Goal: Book appointment/travel/reservation

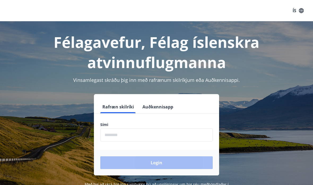
click at [157, 112] on button "Auðkennisapp" at bounding box center [157, 106] width 35 height 13
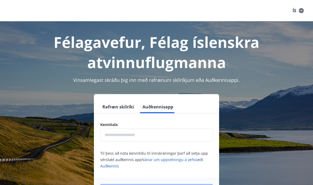
click at [166, 136] on input "text" at bounding box center [156, 134] width 112 height 13
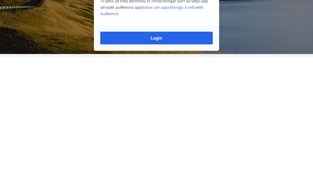
type input "**********"
click at [160, 159] on button "Login" at bounding box center [156, 165] width 112 height 13
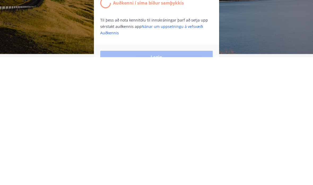
scroll to position [87, 0]
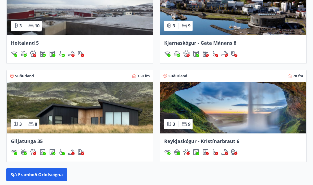
scroll to position [386, 0]
click at [32, 92] on img at bounding box center [80, 107] width 146 height 51
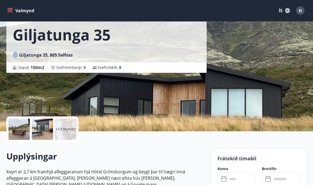
scroll to position [30, 0]
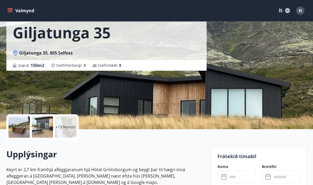
click at [19, 122] on div at bounding box center [18, 126] width 21 height 21
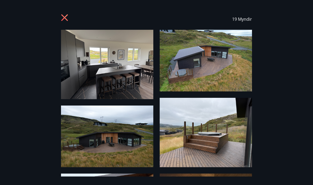
click at [73, 63] on img at bounding box center [107, 64] width 92 height 69
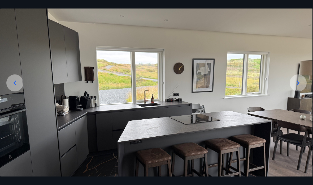
scroll to position [39, 0]
click at [297, 87] on icon at bounding box center [298, 83] width 8 height 8
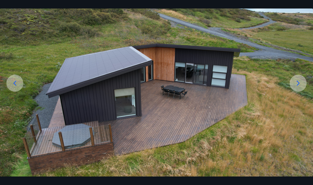
click at [296, 87] on icon at bounding box center [298, 83] width 8 height 8
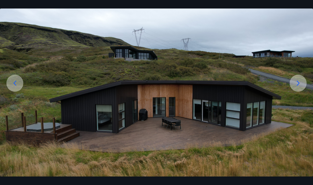
click at [298, 86] on icon at bounding box center [298, 83] width 3 height 5
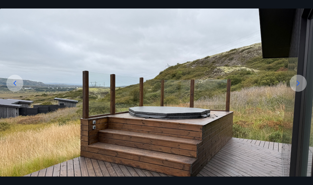
click at [297, 87] on icon at bounding box center [298, 83] width 8 height 8
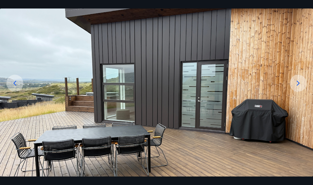
click at [298, 87] on icon at bounding box center [298, 83] width 8 height 8
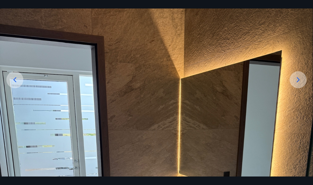
scroll to position [41, 0]
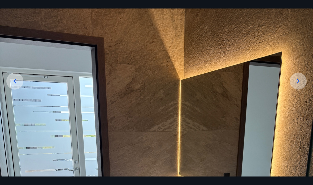
click at [297, 85] on icon at bounding box center [298, 81] width 8 height 8
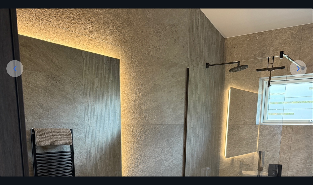
scroll to position [42, 0]
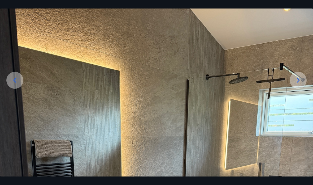
click at [298, 83] on icon at bounding box center [298, 80] width 3 height 5
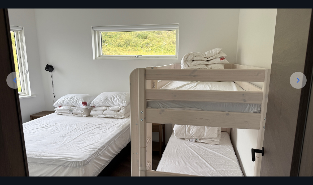
click at [297, 83] on icon at bounding box center [298, 80] width 3 height 5
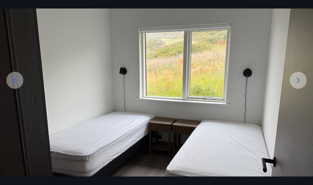
click at [297, 84] on icon at bounding box center [298, 80] width 8 height 8
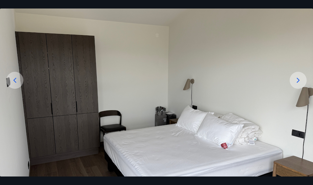
click at [296, 84] on icon at bounding box center [298, 80] width 8 height 8
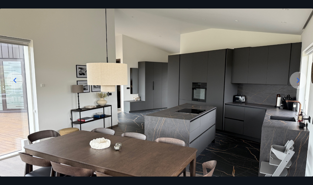
click at [297, 84] on icon at bounding box center [298, 80] width 8 height 8
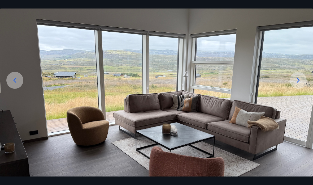
click at [298, 84] on icon at bounding box center [298, 80] width 8 height 8
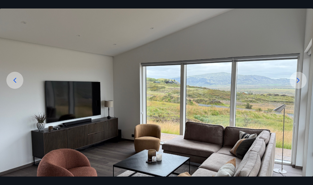
click at [297, 84] on icon at bounding box center [298, 80] width 8 height 8
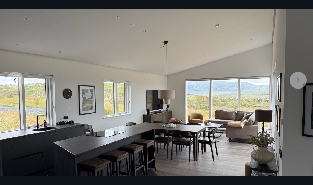
click at [297, 84] on icon at bounding box center [298, 80] width 8 height 8
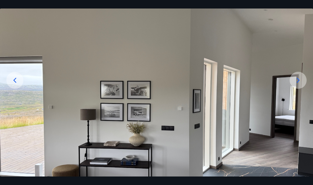
click at [297, 84] on icon at bounding box center [298, 80] width 8 height 8
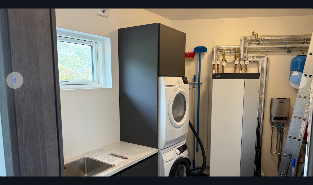
click at [296, 84] on icon at bounding box center [298, 80] width 8 height 8
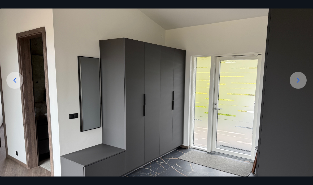
click at [296, 84] on icon at bounding box center [298, 80] width 8 height 8
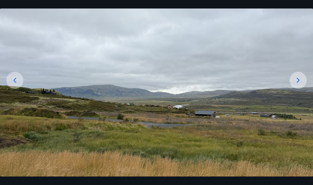
click at [297, 84] on icon at bounding box center [298, 80] width 8 height 8
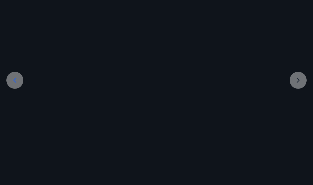
scroll to position [18, 0]
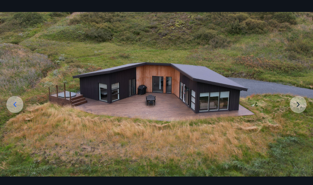
click at [297, 89] on img at bounding box center [156, 94] width 313 height 164
click at [295, 119] on img at bounding box center [156, 94] width 313 height 164
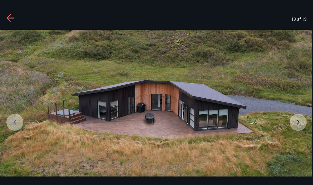
scroll to position [0, 0]
click at [10, 18] on icon at bounding box center [9, 18] width 7 height 1
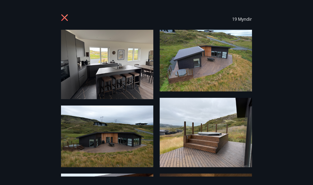
click at [67, 18] on icon at bounding box center [65, 18] width 8 height 8
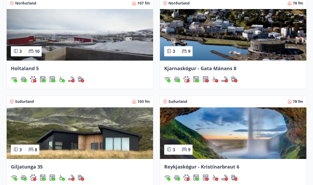
scroll to position [346, 0]
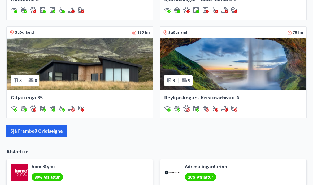
click at [19, 131] on button "Sjá framboð orlofseigna" at bounding box center [36, 131] width 61 height 13
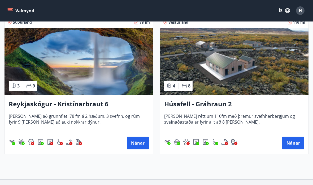
scroll to position [391, 0]
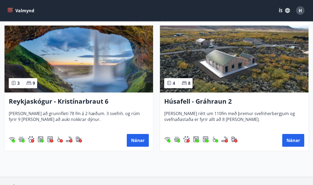
click at [290, 141] on button "Nánar" at bounding box center [293, 140] width 22 height 13
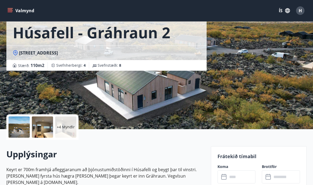
scroll to position [50, 0]
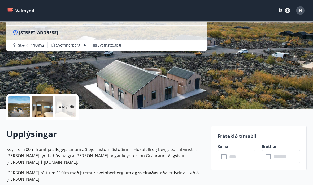
click at [19, 106] on div at bounding box center [18, 106] width 21 height 21
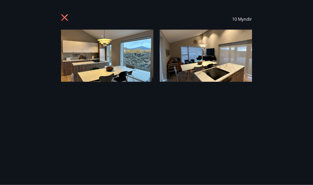
scroll to position [50, 0]
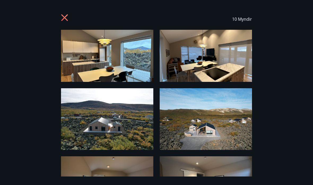
click at [77, 57] on img at bounding box center [107, 56] width 92 height 52
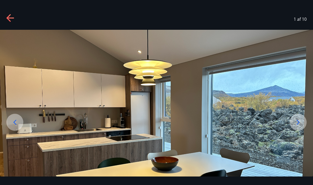
click at [297, 126] on icon at bounding box center [298, 122] width 8 height 8
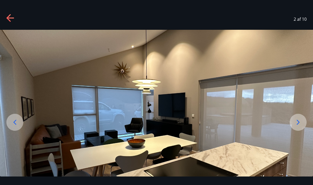
click at [295, 126] on icon at bounding box center [298, 122] width 8 height 8
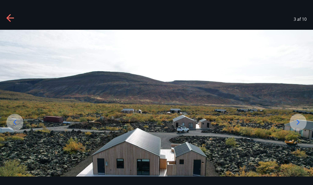
click at [297, 125] on icon at bounding box center [298, 122] width 3 height 5
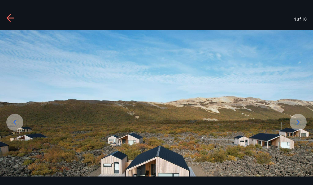
click at [295, 126] on icon at bounding box center [298, 122] width 8 height 8
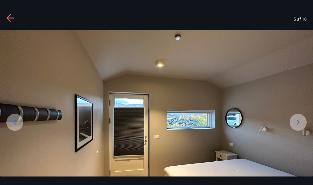
click at [295, 126] on icon at bounding box center [298, 122] width 8 height 8
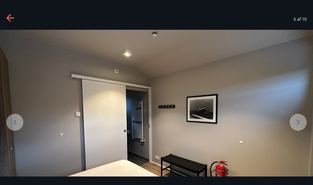
click at [294, 126] on icon at bounding box center [298, 122] width 8 height 8
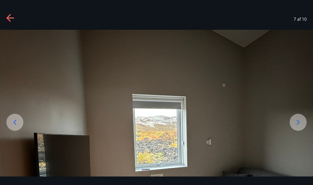
click at [293, 131] on div at bounding box center [298, 122] width 17 height 17
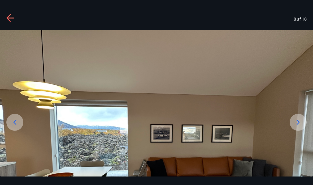
click at [296, 126] on icon at bounding box center [298, 122] width 8 height 8
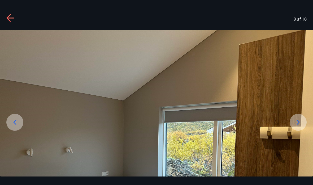
click at [296, 126] on icon at bounding box center [298, 122] width 8 height 8
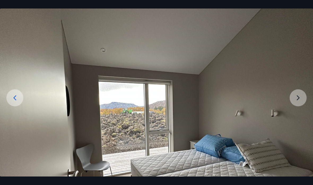
scroll to position [26, 0]
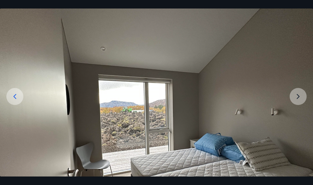
click at [296, 105] on img at bounding box center [156, 121] width 313 height 235
click at [298, 108] on img at bounding box center [156, 121] width 313 height 235
click at [299, 105] on img at bounding box center [156, 121] width 313 height 235
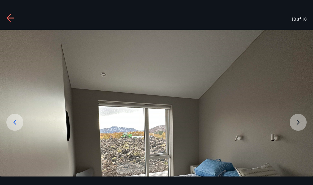
scroll to position [0, 0]
click at [13, 17] on icon at bounding box center [10, 18] width 8 height 8
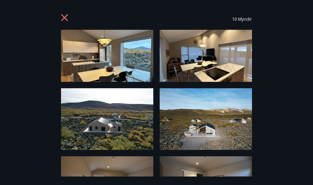
click at [67, 19] on icon at bounding box center [65, 18] width 8 height 8
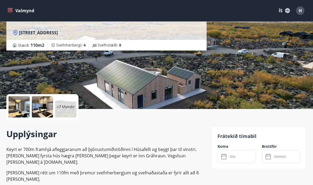
click at [246, 155] on input "text" at bounding box center [242, 156] width 28 height 13
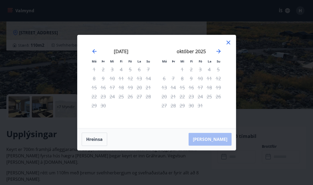
click at [219, 54] on icon "Move forward to switch to the next month." at bounding box center [218, 51] width 6 height 6
click at [218, 54] on icon "Move forward to switch to the next month." at bounding box center [218, 51] width 6 height 6
click at [220, 53] on icon "Move forward to switch to the next month." at bounding box center [218, 51] width 4 height 4
click at [218, 54] on icon "Move forward to switch to the next month." at bounding box center [218, 51] width 6 height 6
click at [218, 53] on icon "Move forward to switch to the next month." at bounding box center [218, 51] width 4 height 4
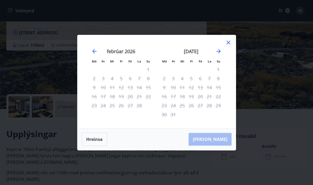
click at [218, 53] on icon "Move forward to switch to the next month." at bounding box center [218, 51] width 4 height 4
click at [96, 53] on icon "Move backward to switch to the previous month." at bounding box center [94, 51] width 4 height 4
click at [94, 54] on icon "Move backward to switch to the previous month." at bounding box center [94, 51] width 6 height 6
click at [93, 54] on icon "Move backward to switch to the previous month." at bounding box center [94, 51] width 6 height 6
click at [92, 54] on icon "Move backward to switch to the previous month." at bounding box center [94, 51] width 6 height 6
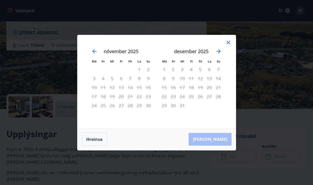
click at [92, 54] on icon "Move backward to switch to the previous month." at bounding box center [94, 51] width 6 height 6
click at [95, 53] on icon "Move backward to switch to the previous month." at bounding box center [94, 51] width 4 height 4
click at [95, 54] on icon "Move backward to switch to the previous month." at bounding box center [94, 51] width 6 height 6
click at [228, 46] on icon at bounding box center [228, 42] width 6 height 6
